Goal: Task Accomplishment & Management: Complete application form

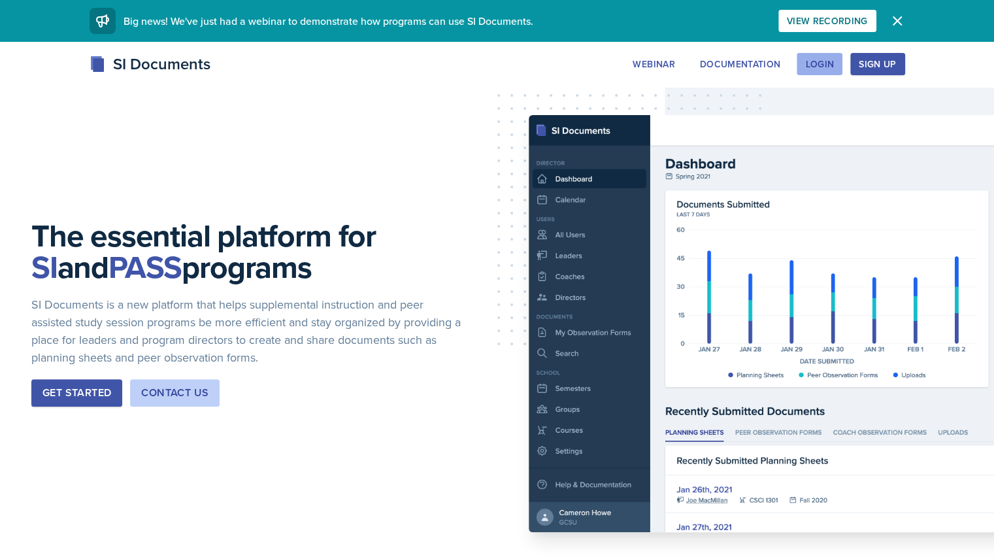
click at [834, 59] on div "Login" at bounding box center [819, 64] width 29 height 10
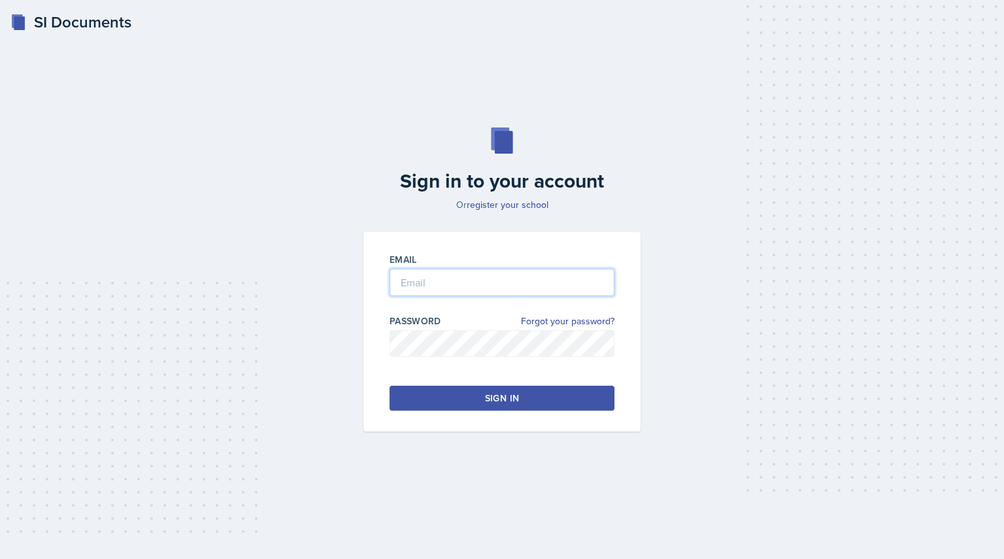
click at [419, 279] on input "email" at bounding box center [501, 282] width 225 height 27
type input "[EMAIL_ADDRESS][PERSON_NAME][DOMAIN_NAME]"
click at [452, 378] on div "Email [EMAIL_ADDRESS][PERSON_NAME][DOMAIN_NAME] Password Forgot your password? …" at bounding box center [501, 331] width 277 height 199
click at [461, 396] on button "Sign in" at bounding box center [501, 398] width 225 height 25
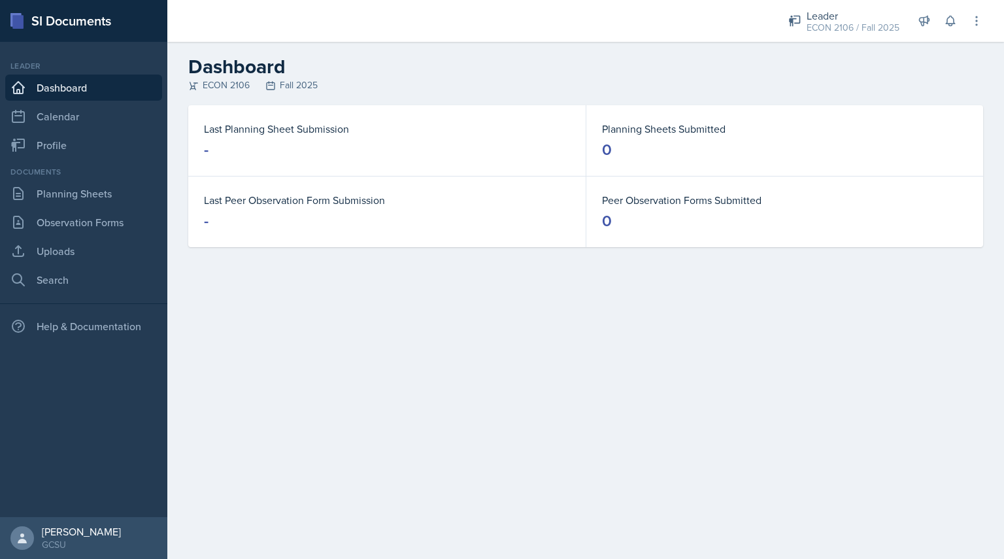
click at [295, 138] on dl "Last Planning Sheet Submission -" at bounding box center [387, 140] width 366 height 39
click at [77, 198] on link "Planning Sheets" at bounding box center [83, 193] width 157 height 26
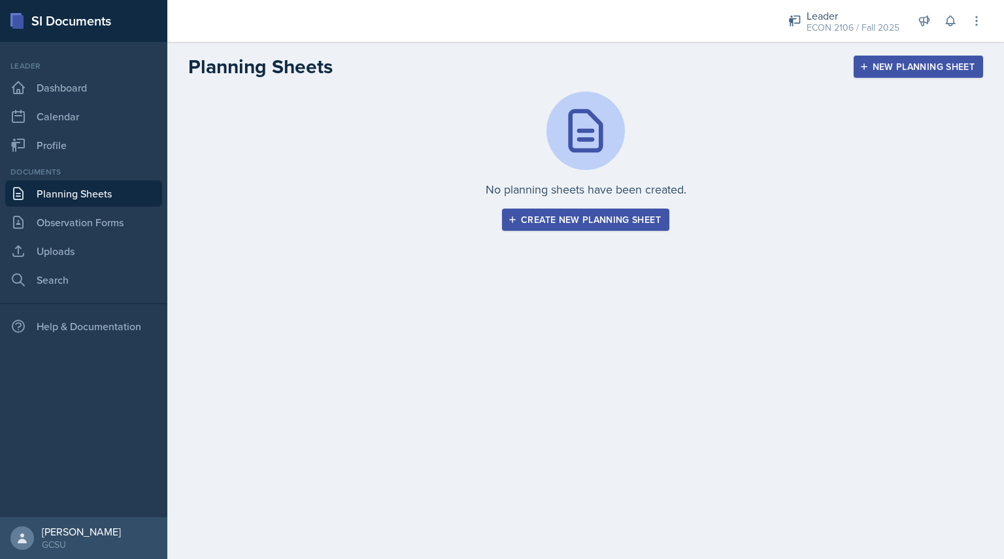
click at [621, 212] on button "Create new planning sheet" at bounding box center [585, 219] width 167 height 22
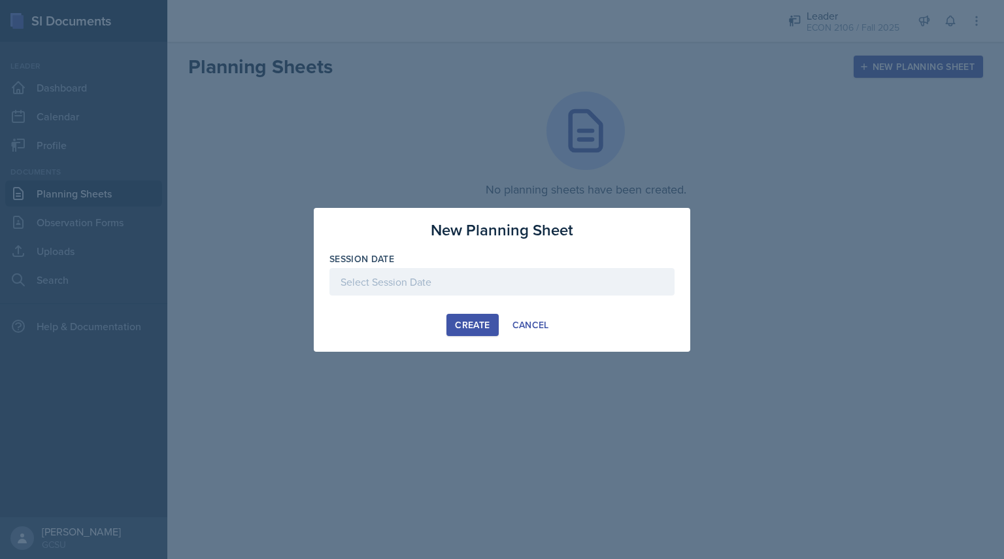
click at [514, 276] on div at bounding box center [501, 281] width 345 height 27
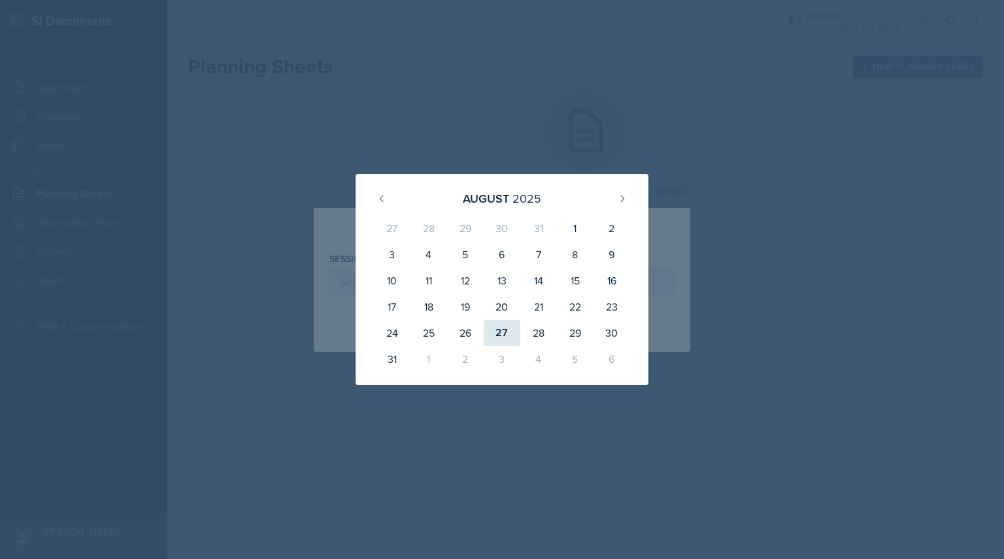
click at [501, 336] on div "27" at bounding box center [502, 333] width 37 height 26
type input "[DATE]"
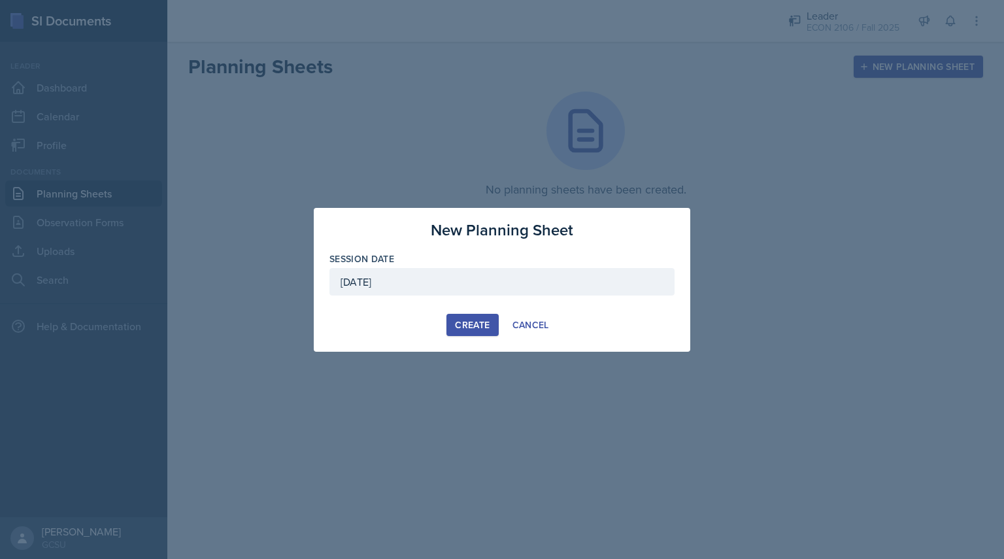
click at [460, 323] on div "Create" at bounding box center [472, 325] width 35 height 10
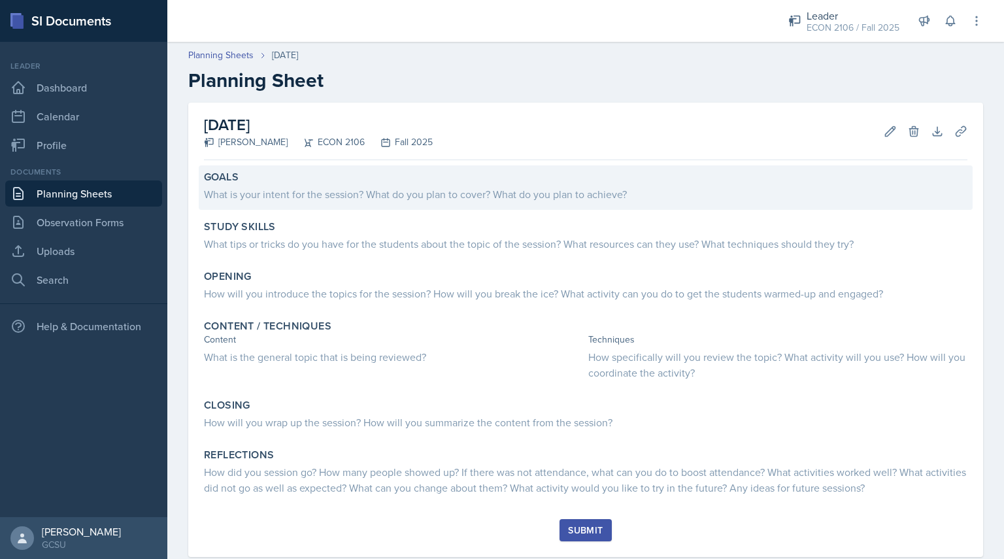
click at [373, 186] on div "What is your intent for the session? What do you plan to cover? What do you pla…" at bounding box center [585, 194] width 763 height 16
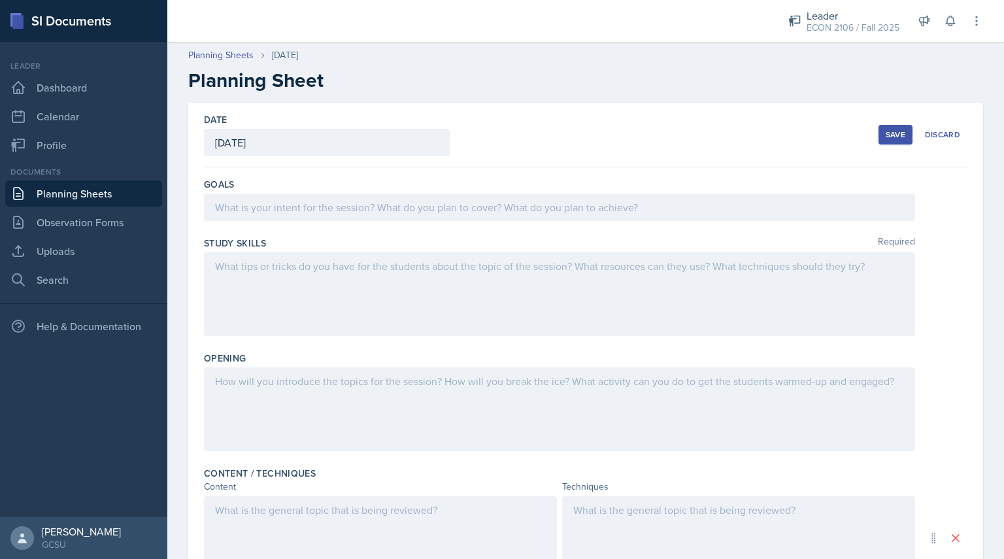
click at [369, 205] on div at bounding box center [559, 206] width 711 height 27
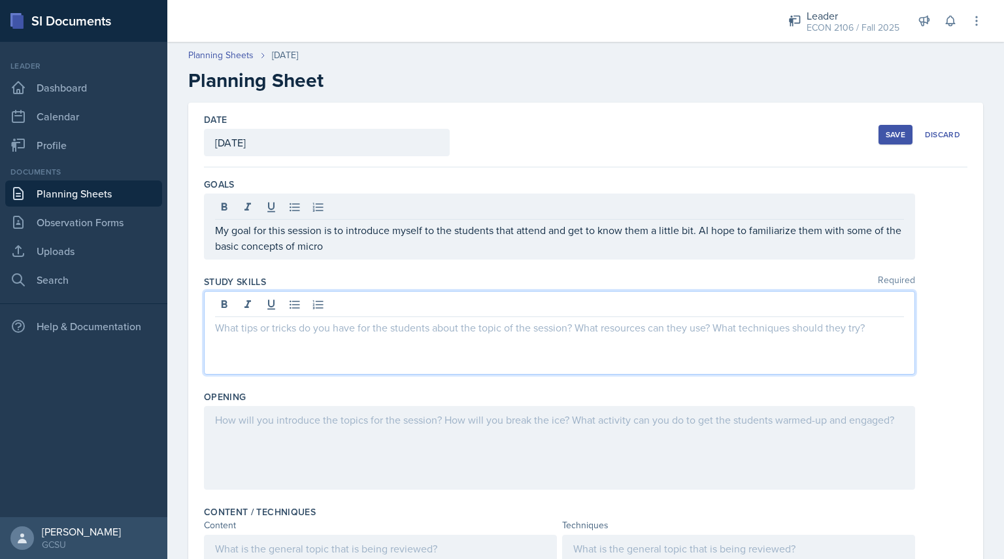
click at [366, 306] on div at bounding box center [559, 333] width 711 height 84
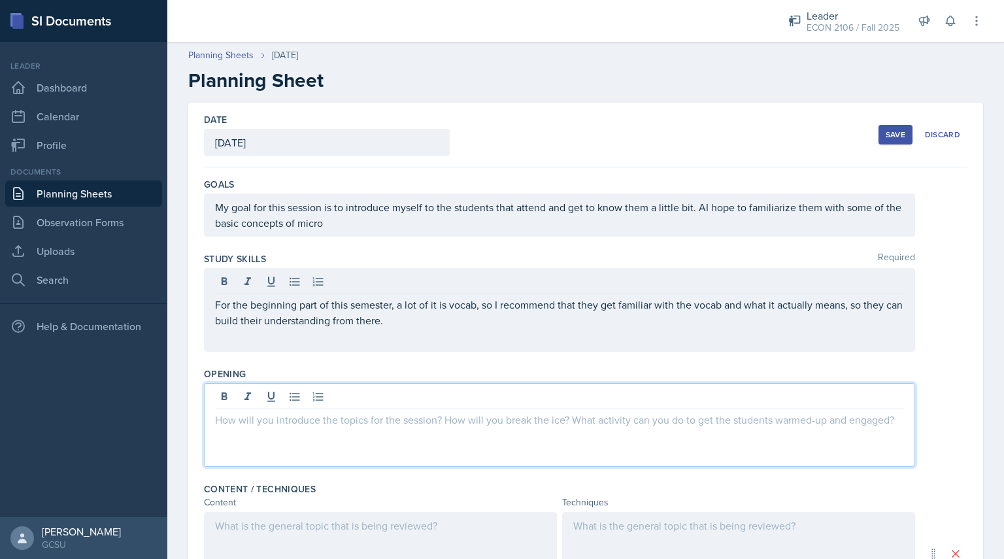
click at [358, 395] on div at bounding box center [559, 425] width 711 height 84
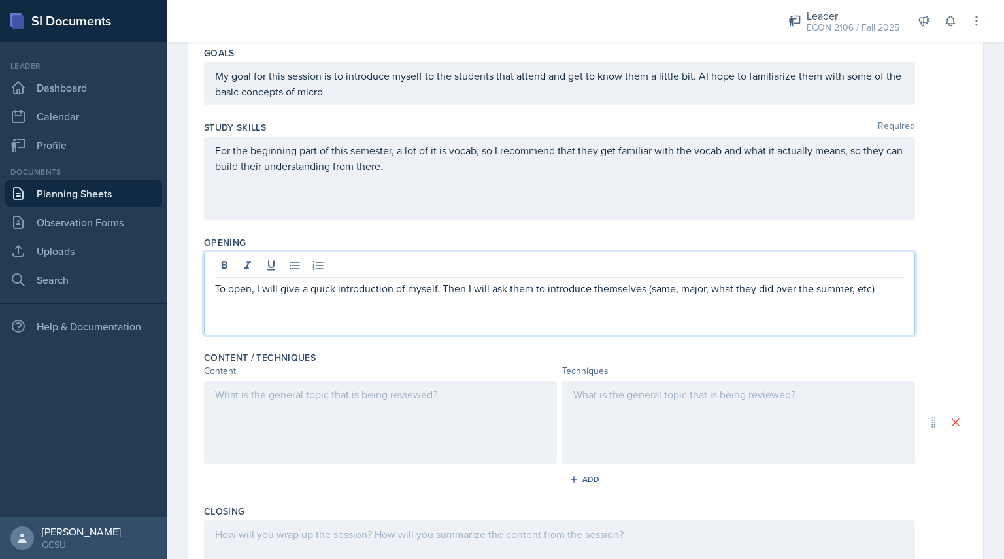
click at [284, 401] on div at bounding box center [380, 422] width 353 height 84
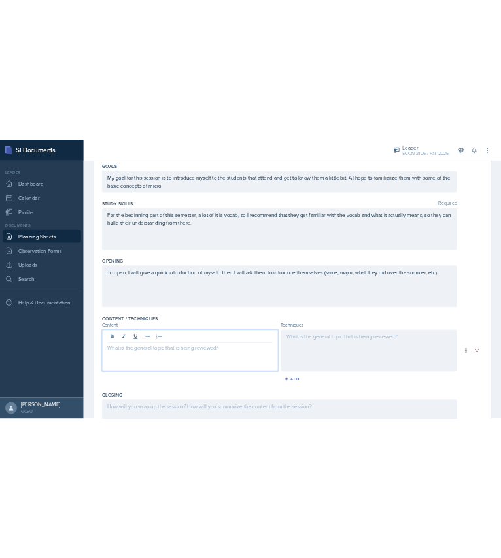
scroll to position [154, 0]
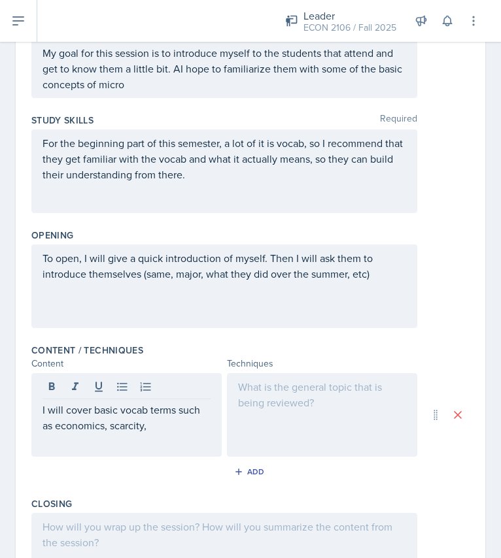
click at [159, 420] on p "I will cover basic vocab terms such as economics, scarcity," at bounding box center [126, 417] width 168 height 31
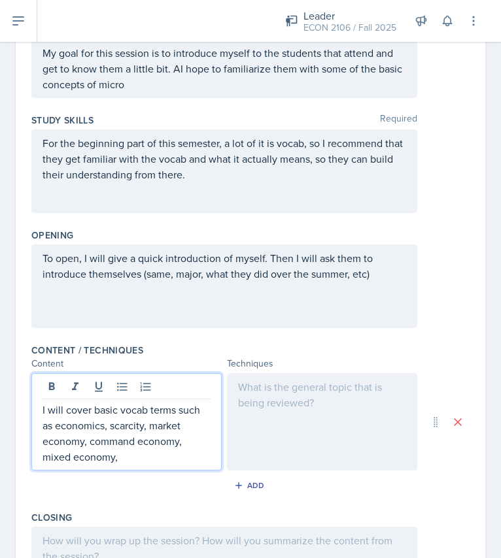
click at [141, 459] on p "I will cover basic vocab terms such as economics, scarcity, market economy, com…" at bounding box center [126, 433] width 168 height 63
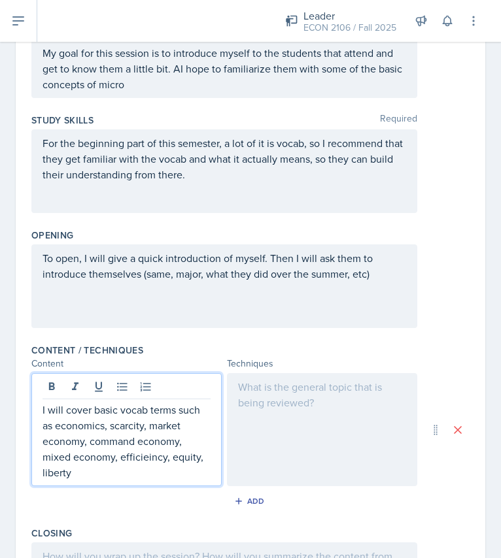
click at [144, 445] on p "I will cover basic vocab terms such as economics, scarcity, market economy, com…" at bounding box center [126, 441] width 168 height 78
click at [145, 462] on p "I will cover basic vocab terms such as economics, scarcity, market economy, com…" at bounding box center [126, 441] width 168 height 78
click at [120, 469] on p "I will cover basic vocab terms such as economics, scarcity, market economy, com…" at bounding box center [126, 441] width 168 height 78
click at [122, 478] on p "I will cover basic vocab terms such as economics, scarcity, market economy, com…" at bounding box center [126, 441] width 168 height 78
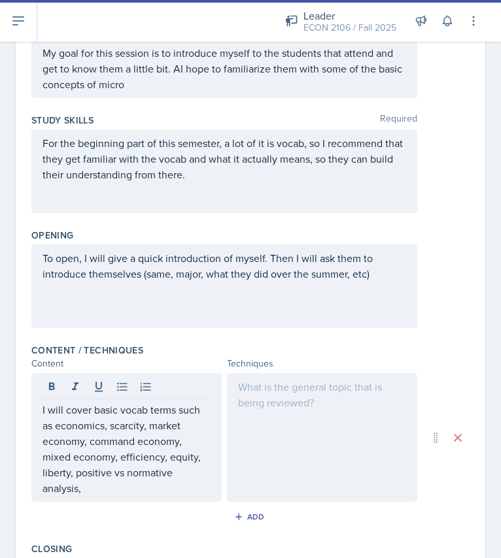
click at [178, 483] on p "I will cover basic vocab terms such as economics, scarcity, market economy, com…" at bounding box center [126, 449] width 168 height 94
click at [179, 487] on p "I will cover basic vocab terms such as economics, scarcity, market economy, com…" at bounding box center [126, 449] width 168 height 94
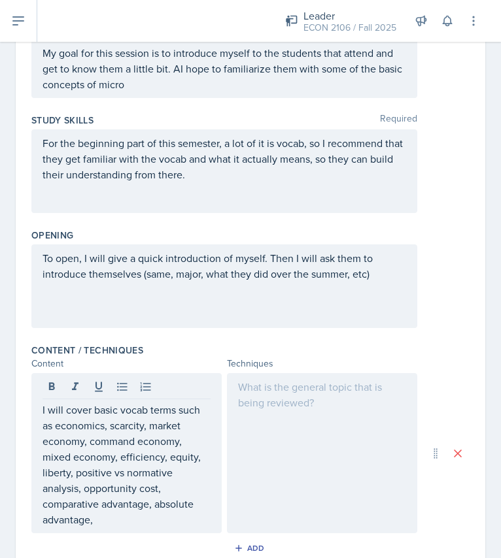
click at [152, 513] on p "I will cover basic vocab terms such as economics, scarcity, market economy, com…" at bounding box center [126, 464] width 168 height 125
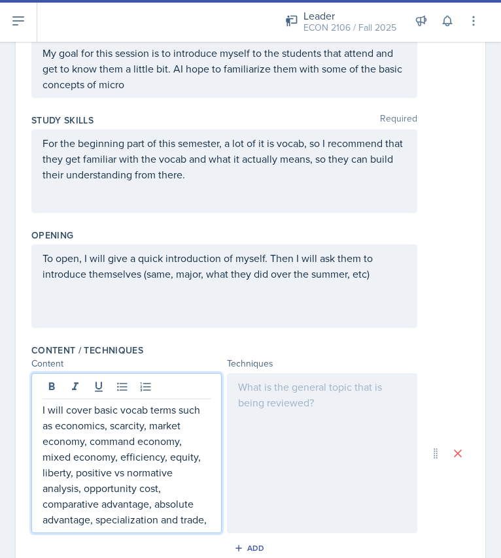
click at [100, 524] on p "I will cover basic vocab terms such as economics, scarcity, market economy, com…" at bounding box center [126, 464] width 168 height 125
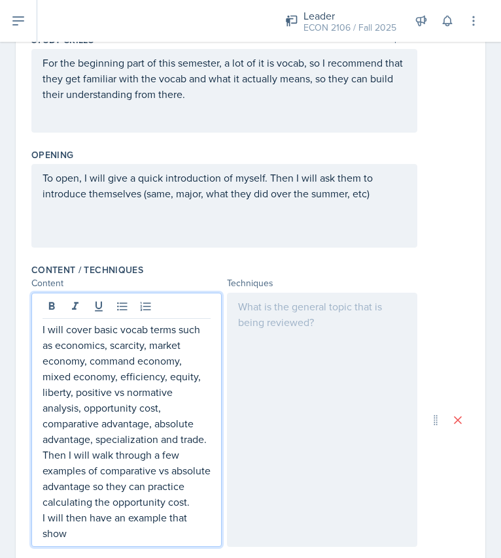
scroll to position [250, 0]
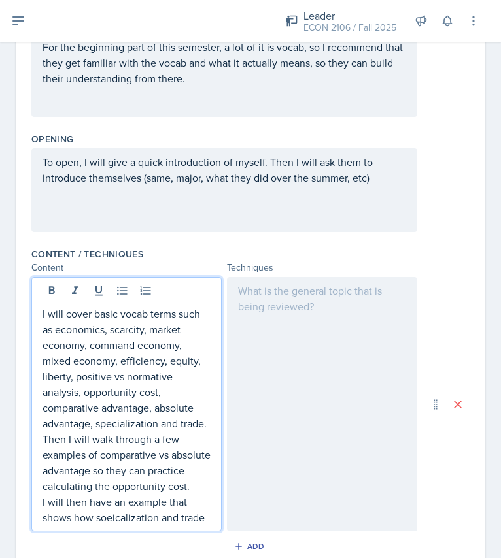
click at [129, 525] on p "I will then have an example that shows how soeicalization and trade" at bounding box center [126, 509] width 168 height 31
click at [137, 525] on p "I will then have an example that shows how soeicalization and trade" at bounding box center [126, 509] width 168 height 31
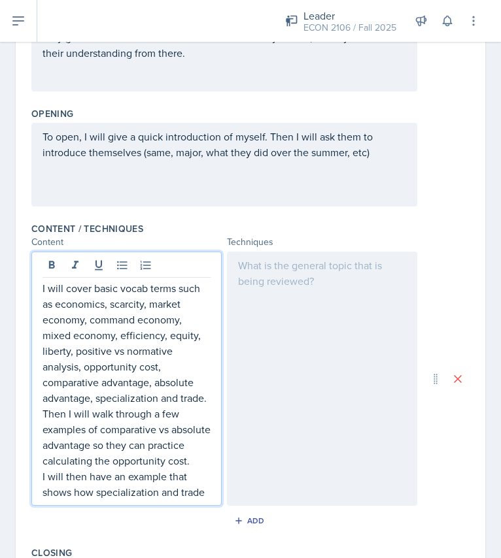
scroll to position [276, 0]
click at [203, 499] on p "I will then have an example that shows how specialization and trade" at bounding box center [126, 483] width 168 height 31
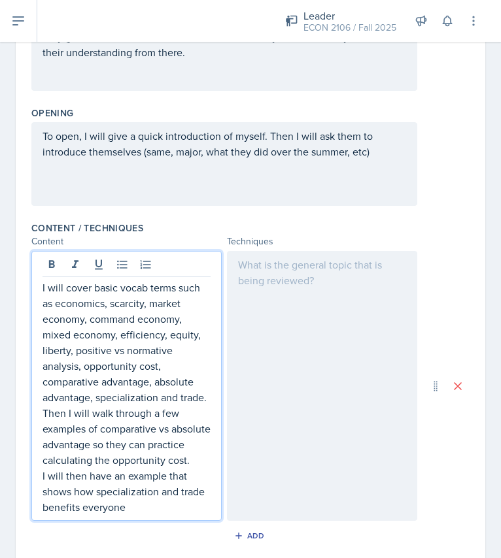
click at [336, 256] on div at bounding box center [322, 386] width 190 height 270
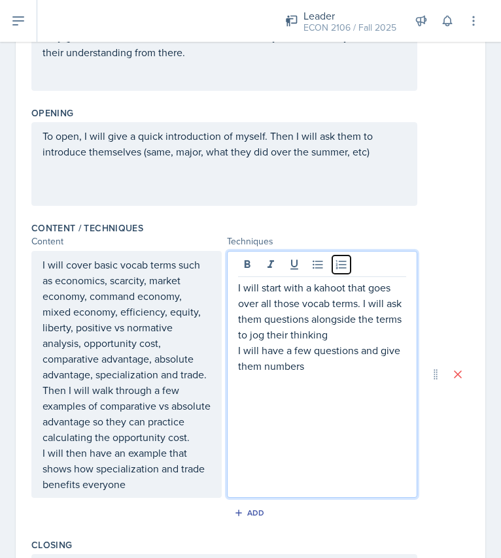
click at [336, 256] on button at bounding box center [341, 265] width 18 height 18
click at [276, 382] on p "I will have a few questions and give them numbers to solve the comaprative adva…" at bounding box center [326, 365] width 157 height 47
click at [369, 382] on p "I will have a few questions and give them numbers to solve the comparative adva…" at bounding box center [326, 365] width 157 height 47
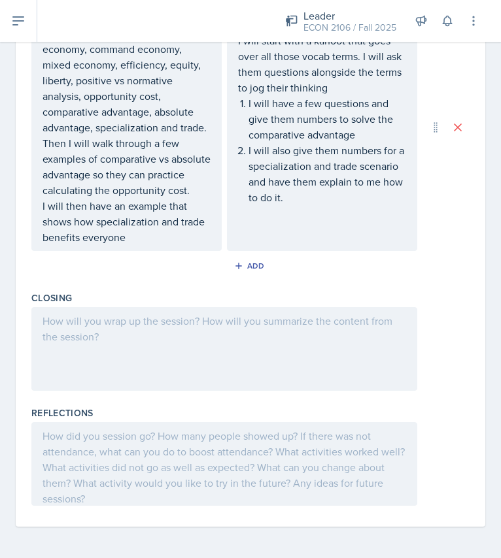
click at [281, 365] on div at bounding box center [224, 349] width 386 height 84
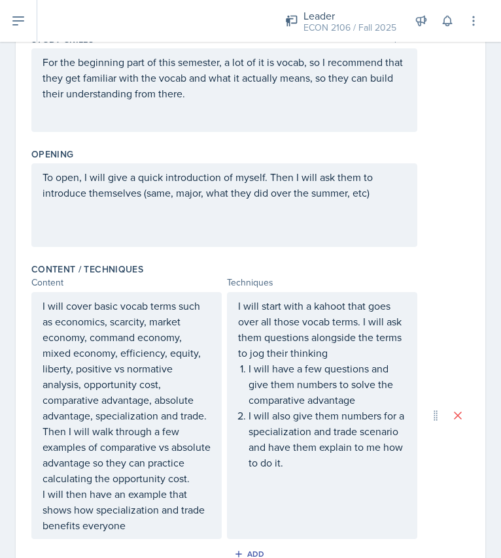
scroll to position [0, 0]
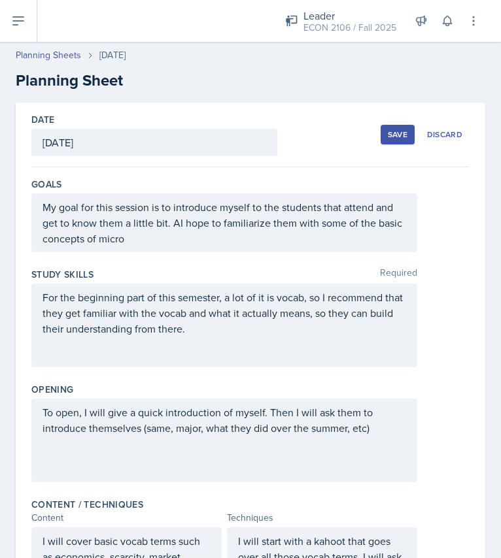
click at [390, 131] on div "Save" at bounding box center [398, 134] width 20 height 10
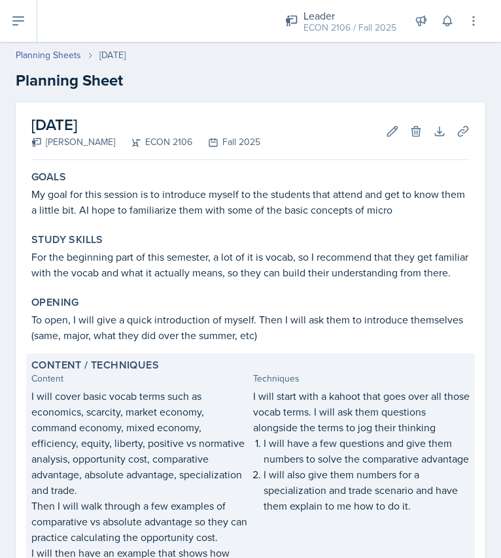
scroll to position [283, 0]
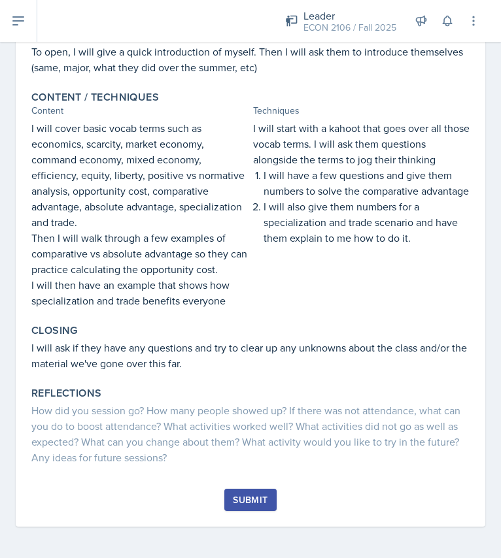
click at [250, 496] on div "Submit" at bounding box center [250, 500] width 35 height 10
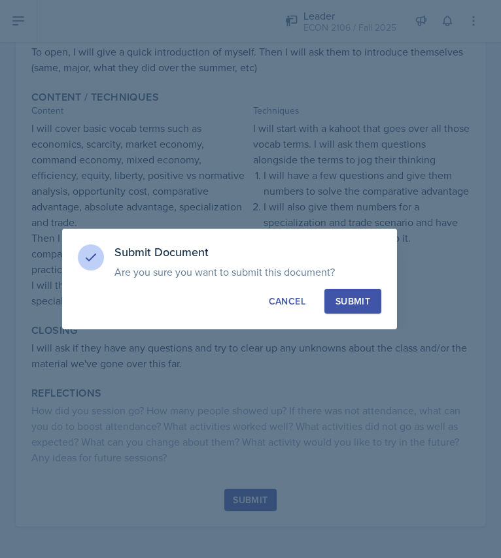
click at [359, 301] on div "Submit" at bounding box center [352, 301] width 35 height 13
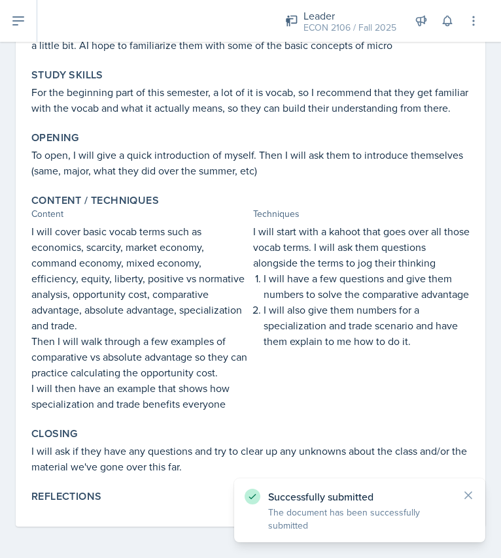
scroll to position [0, 0]
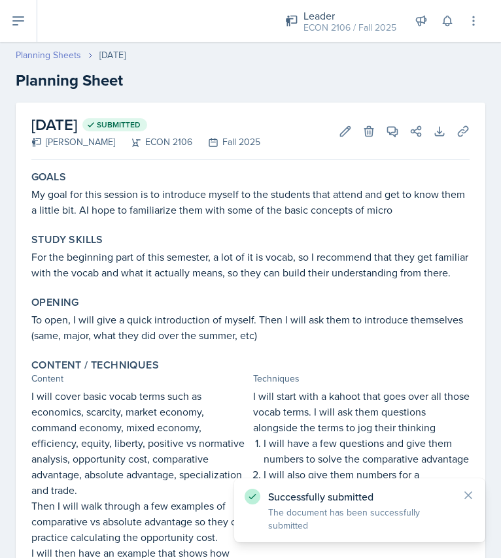
click at [55, 52] on link "Planning Sheets" at bounding box center [48, 55] width 65 height 14
